Goal: Use online tool/utility

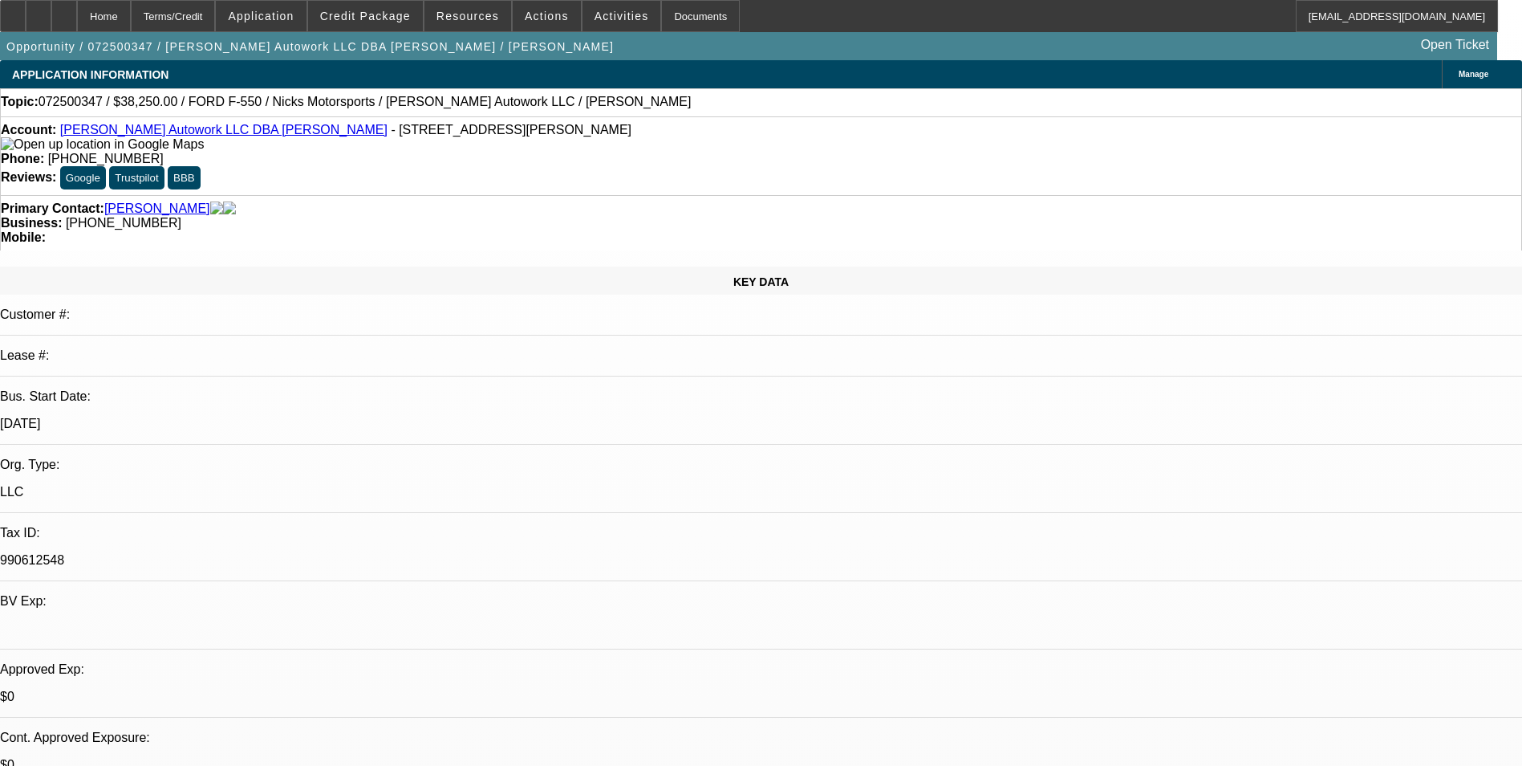
select select "0"
select select "2"
select select "0.1"
select select "4"
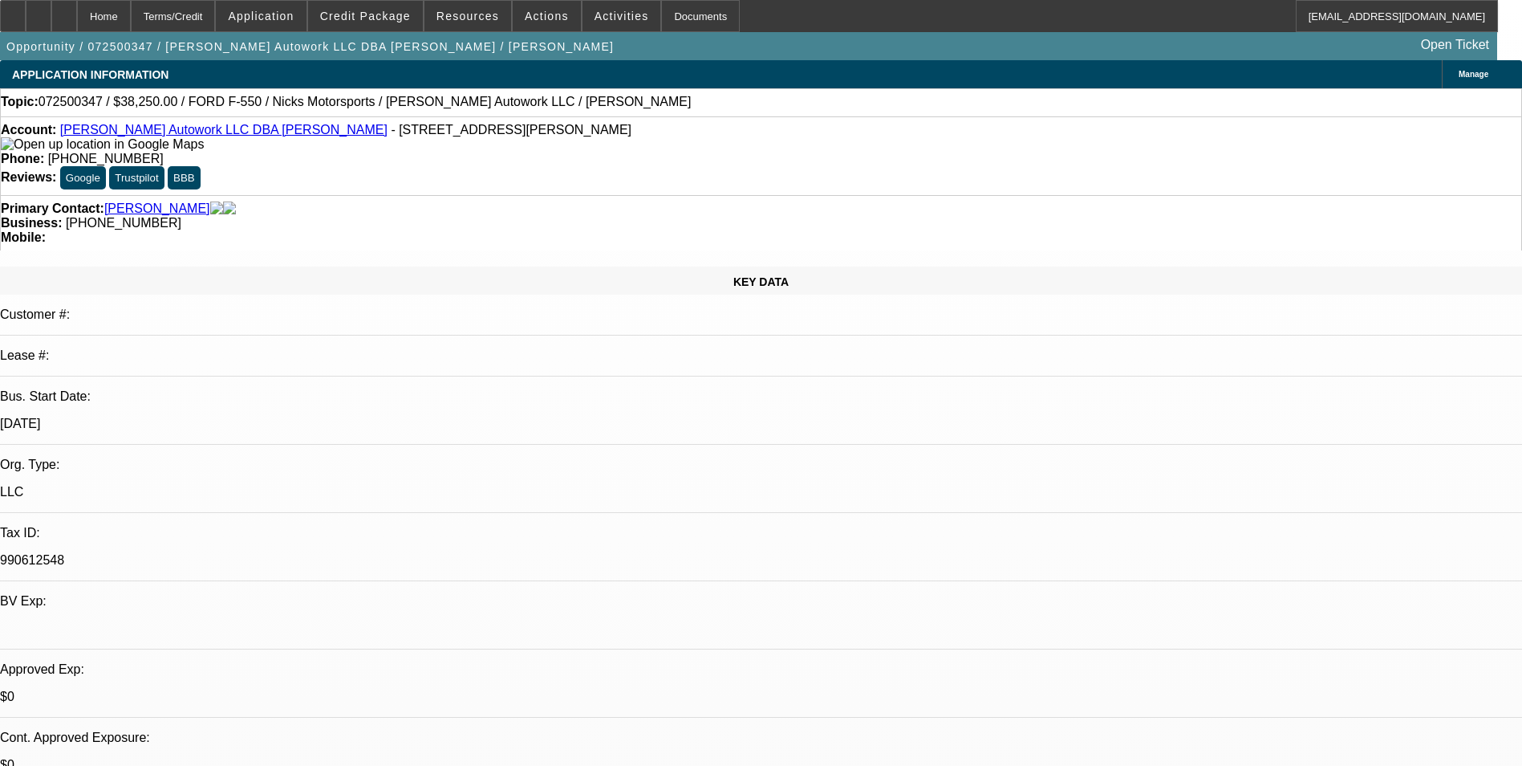
select select "0"
select select "2"
select select "0.1"
select select "4"
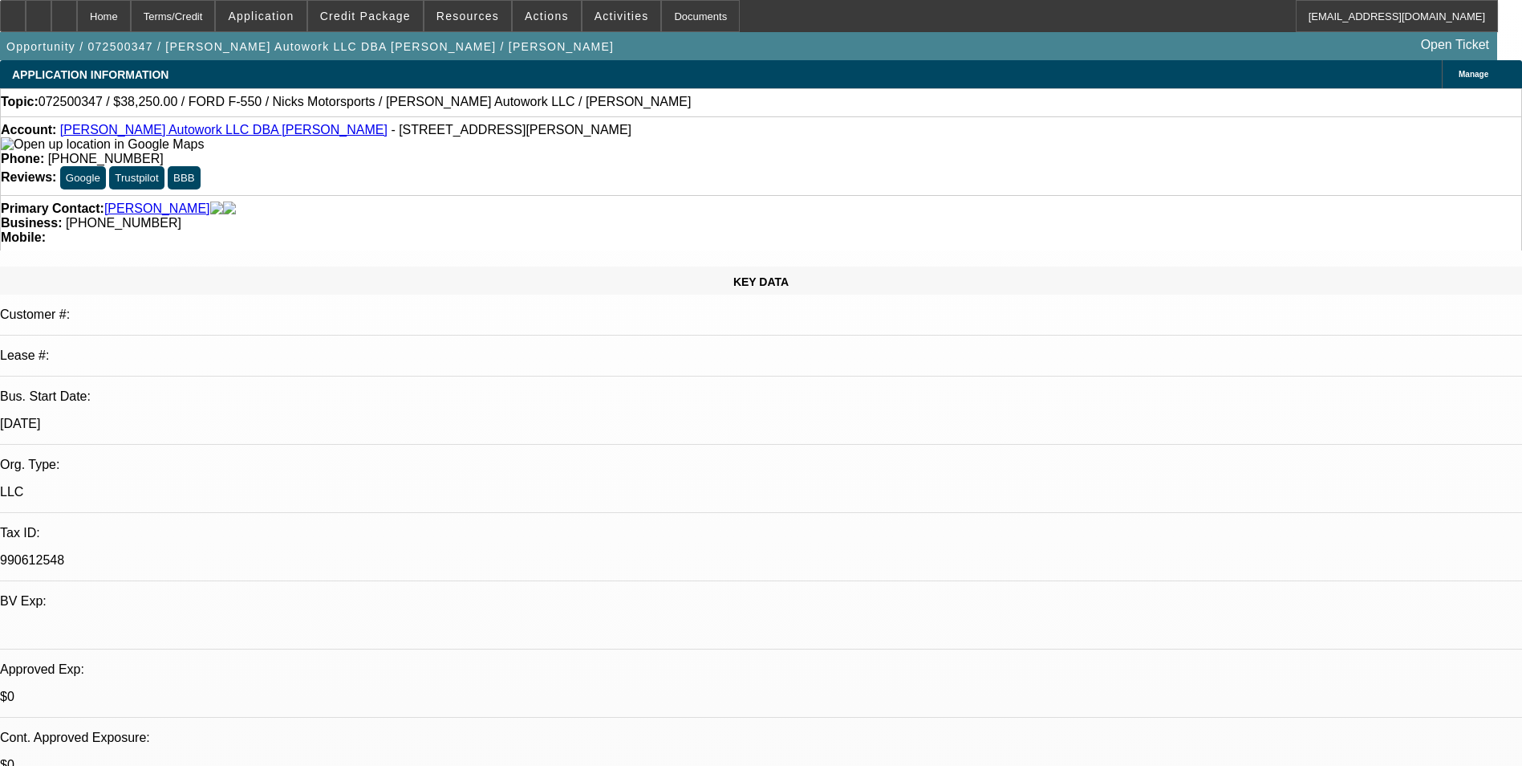
select select "0"
select select "2"
select select "0.1"
select select "4"
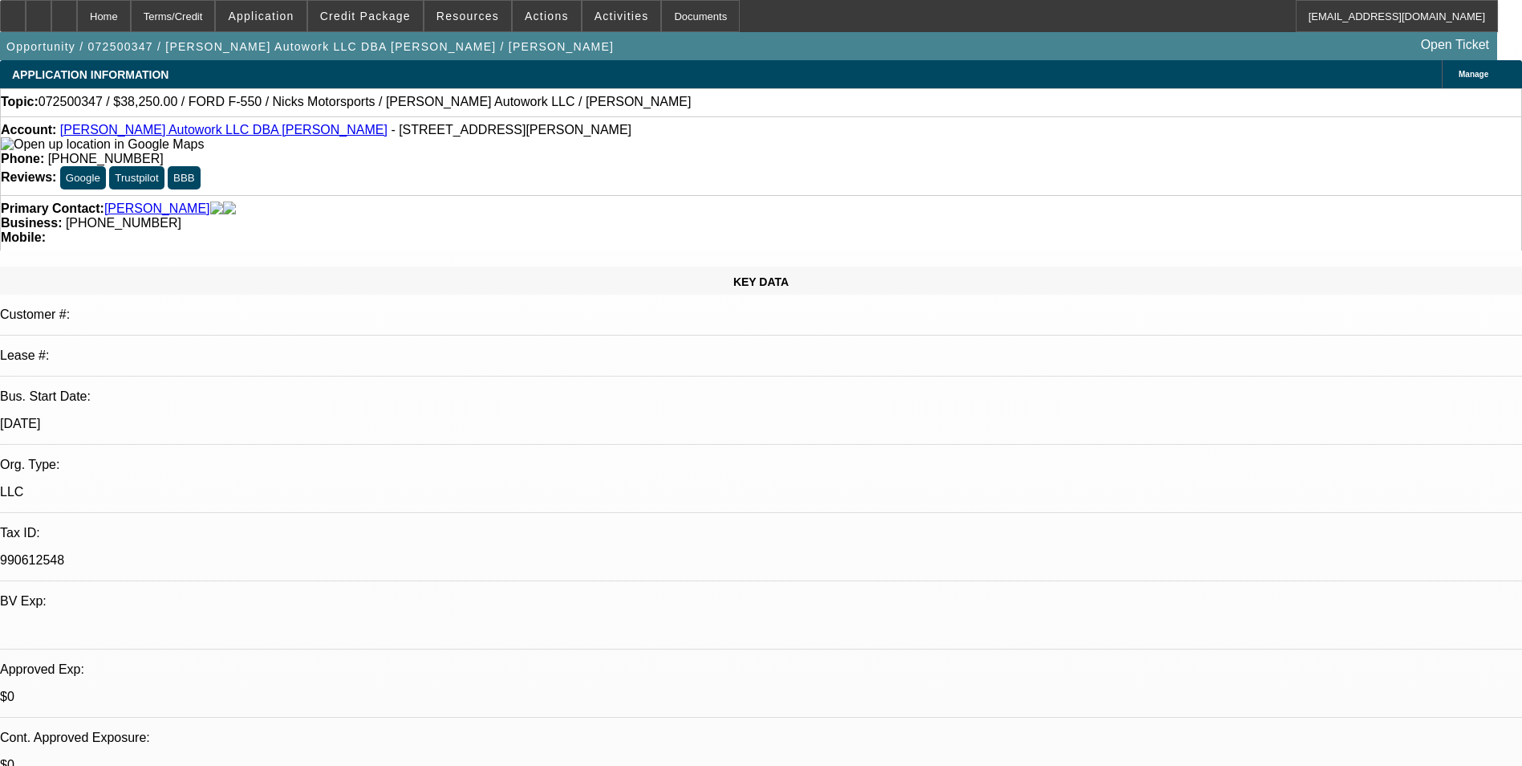
select select "0"
select select "2"
select select "0.1"
select select "4"
